Goal: Register for event/course

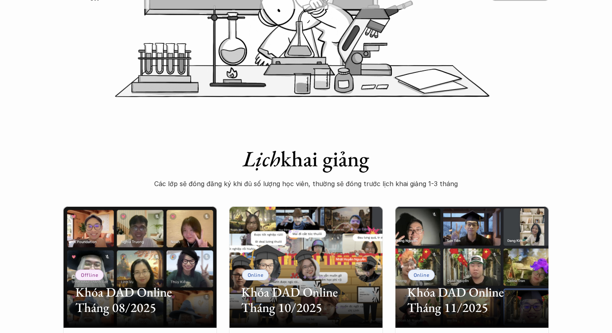
scroll to position [335, 0]
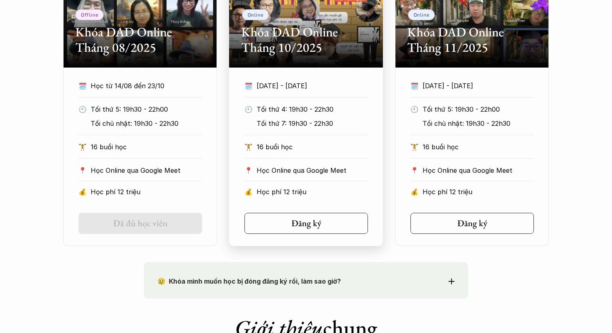
scroll to position [531, 0]
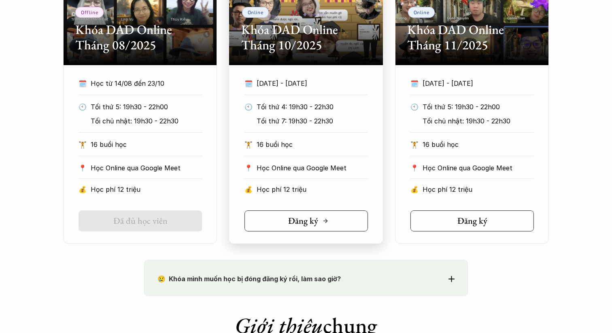
click at [327, 219] on icon at bounding box center [325, 221] width 6 height 6
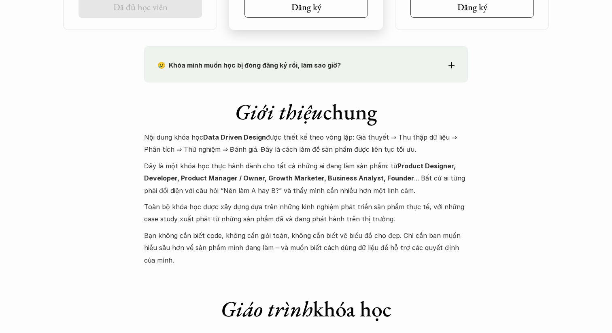
scroll to position [820, 0]
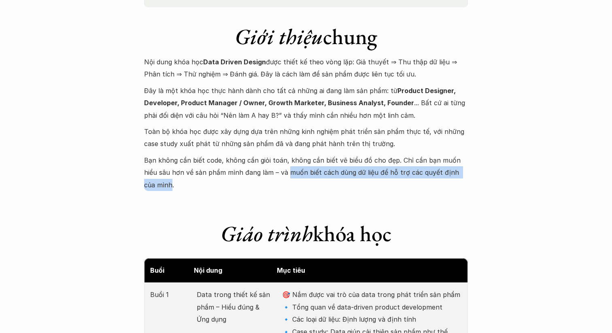
drag, startPoint x: 272, startPoint y: 172, endPoint x: 465, endPoint y: 172, distance: 192.7
click at [465, 172] on p "Bạn không cần biết code, không cần giỏi toán, không cần biết vẽ biểu đồ cho đẹp…" at bounding box center [306, 172] width 324 height 37
copy p "muốn biết cách dùng dữ liệu để hỗ trợ các quyết định của mình"
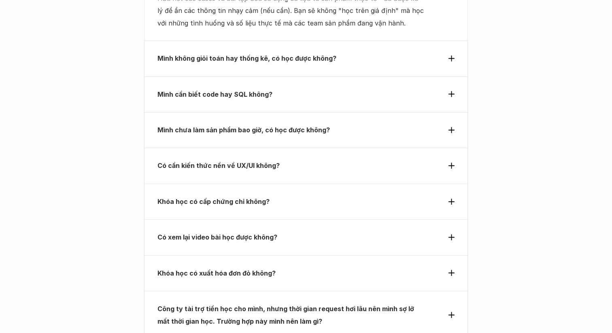
scroll to position [2903, 0]
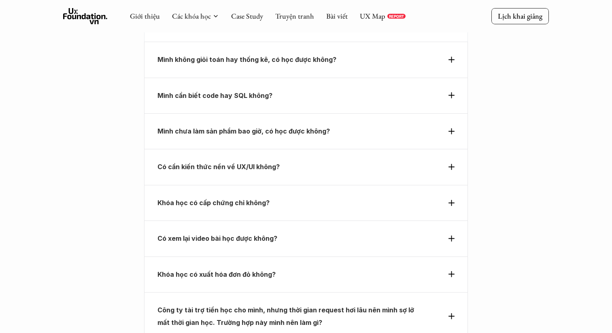
click at [339, 161] on p "Có cần kiến thức nền về UX/UI không?" at bounding box center [291, 167] width 268 height 12
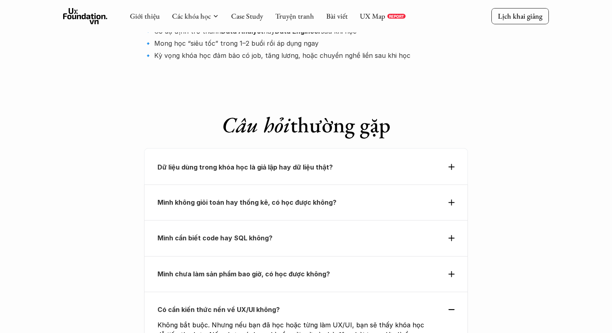
scroll to position [2716, 0]
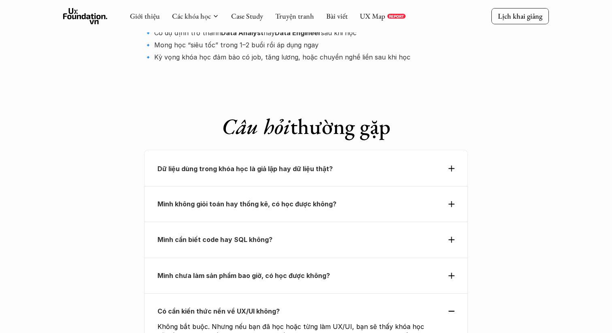
click at [336, 163] on p "Dữ liệu dùng trong khóa học là giả lập hay dữ liệu thật?" at bounding box center [291, 169] width 268 height 12
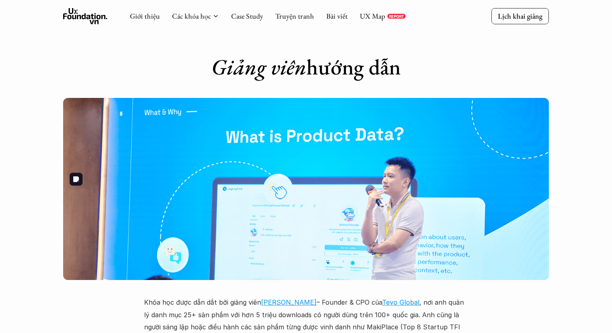
scroll to position [2170, 0]
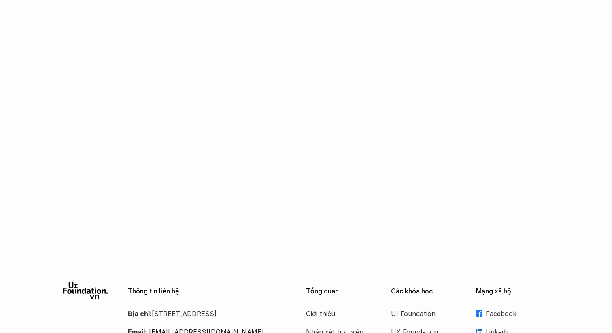
scroll to position [429, 0]
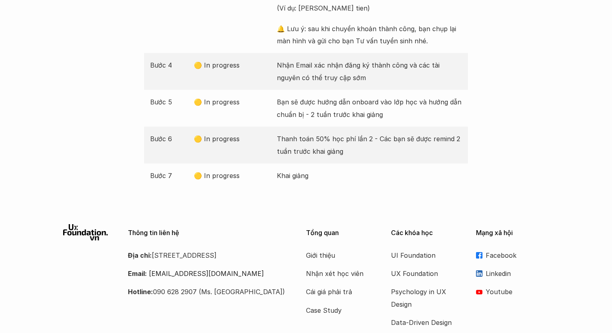
scroll to position [392, 0]
